Goal: Navigation & Orientation: Find specific page/section

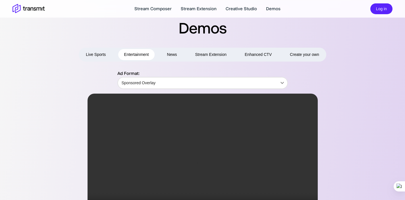
scroll to position [44, 0]
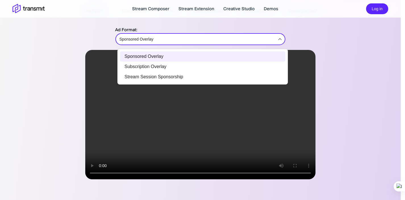
click at [175, 38] on body "Stream Composer Stream Extension Creative Studio Demos Log in Demos Live Sports…" at bounding box center [202, 56] width 405 height 200
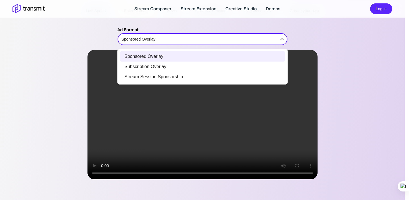
drag, startPoint x: 141, startPoint y: 26, endPoint x: 152, endPoint y: 39, distance: 16.9
click at [141, 26] on div at bounding box center [204, 100] width 409 height 200
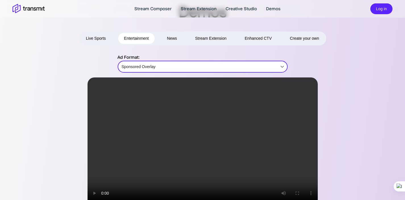
scroll to position [0, 0]
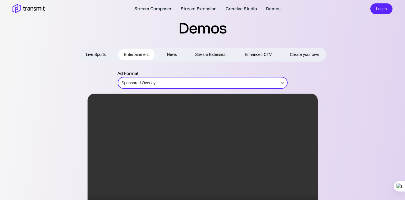
click at [94, 57] on button "Live Sports" at bounding box center [95, 54] width 31 height 11
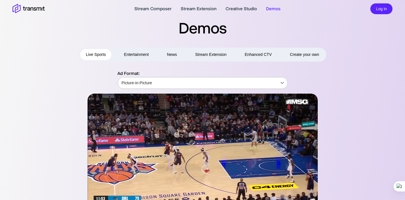
click at [152, 81] on body "Stream Composer Stream Extension Creative Studio Demos Log in Demos Live Sports…" at bounding box center [202, 100] width 405 height 200
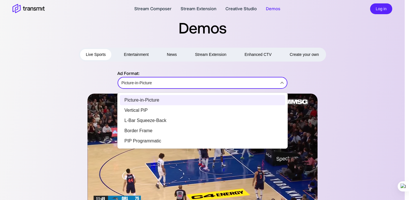
click at [150, 131] on li "Border Frame" at bounding box center [202, 131] width 165 height 10
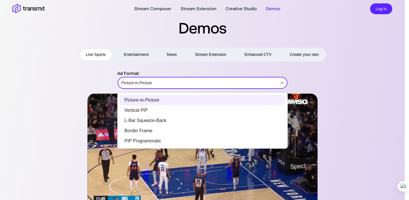
type input "Border Frame"
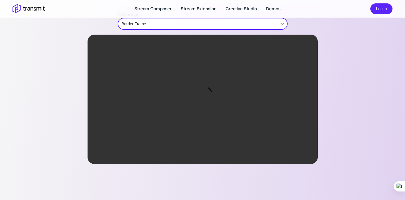
scroll to position [58, 0]
